Goal: Transaction & Acquisition: Purchase product/service

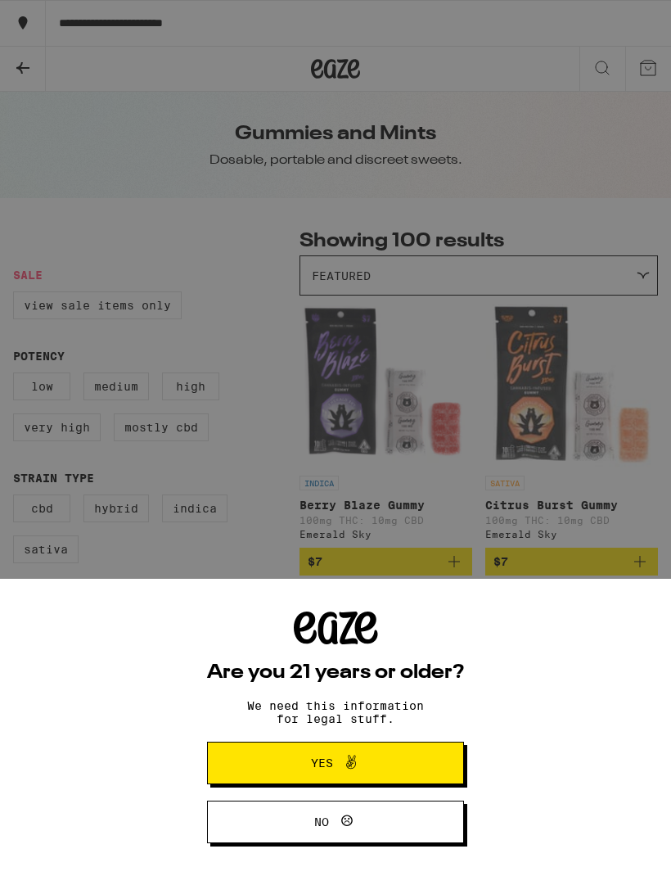
click at [639, 477] on div "Are you 21 years or older? We need this information for legal stuff. Yes No" at bounding box center [335, 438] width 671 height 876
click at [587, 469] on div "Are you 21 years or older? We need this information for legal stuff. Yes No" at bounding box center [335, 438] width 671 height 876
click at [432, 752] on button "Yes" at bounding box center [335, 763] width 257 height 43
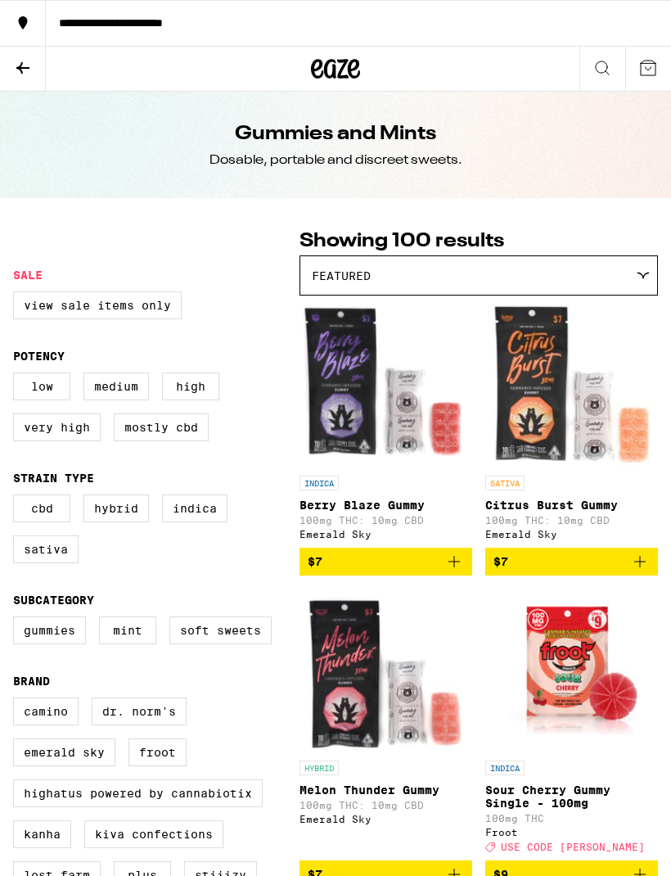
click at [76, 441] on label "Very High" at bounding box center [57, 427] width 88 height 28
click at [17, 376] on input "Very High" at bounding box center [16, 375] width 1 height 1
checkbox input "true"
click at [607, 58] on icon at bounding box center [603, 68] width 20 height 20
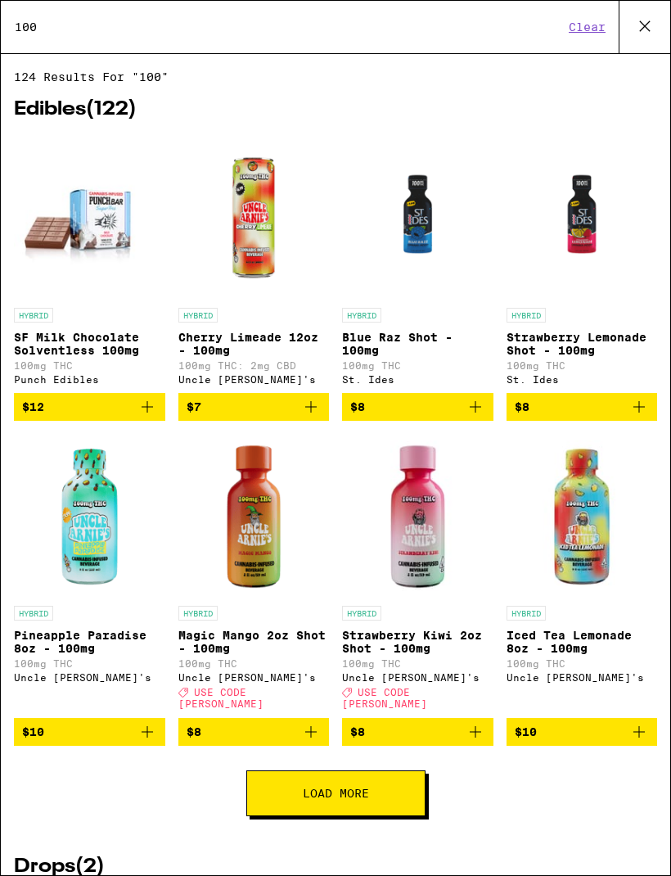
type input "1000"
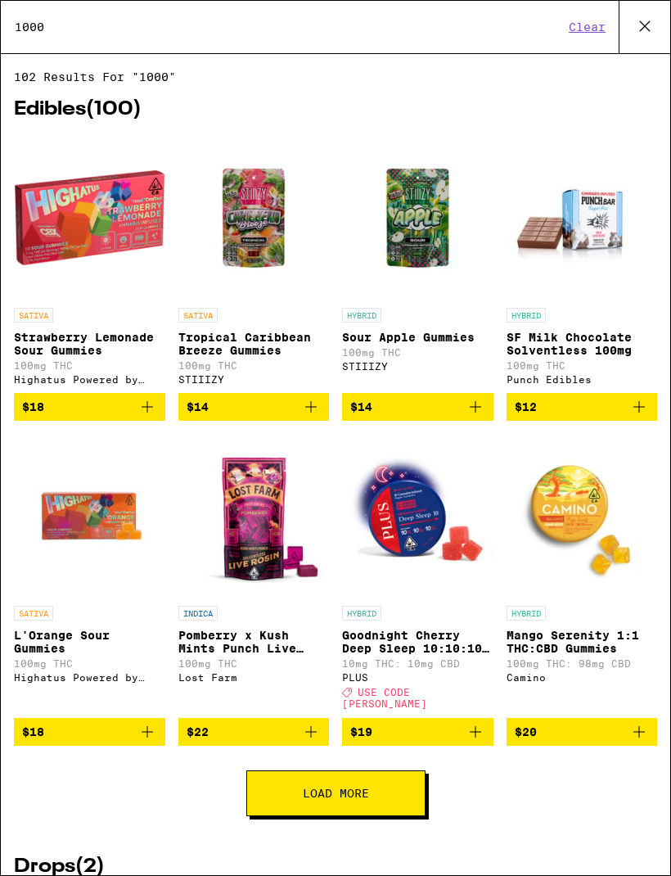
scroll to position [-2, 0]
checkbox input "false"
